Goal: Check status: Check status

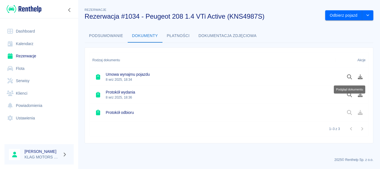
click at [34, 55] on link "Rezerwacje" at bounding box center [38, 56] width 69 height 13
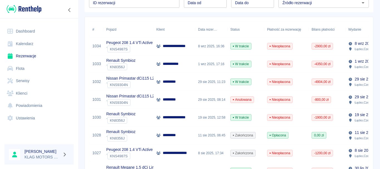
scroll to position [84, 0]
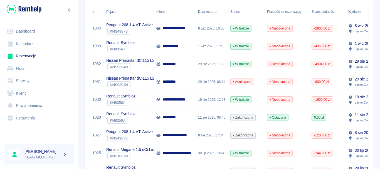
click at [142, 98] on div "Renault Symbioz ` KN8356J" at bounding box center [129, 100] width 50 height 18
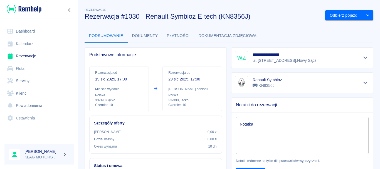
click at [149, 38] on button "Dokumenty" at bounding box center [145, 35] width 35 height 13
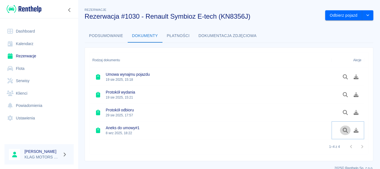
click at [346, 130] on icon "Podgląd dokumentu" at bounding box center [346, 130] width 6 height 5
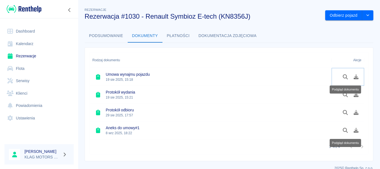
click at [343, 76] on icon "Podgląd dokumentu" at bounding box center [346, 76] width 6 height 5
click at [346, 112] on icon "Podgląd dokumentu" at bounding box center [346, 112] width 6 height 5
